Goal: Task Accomplishment & Management: Manage account settings

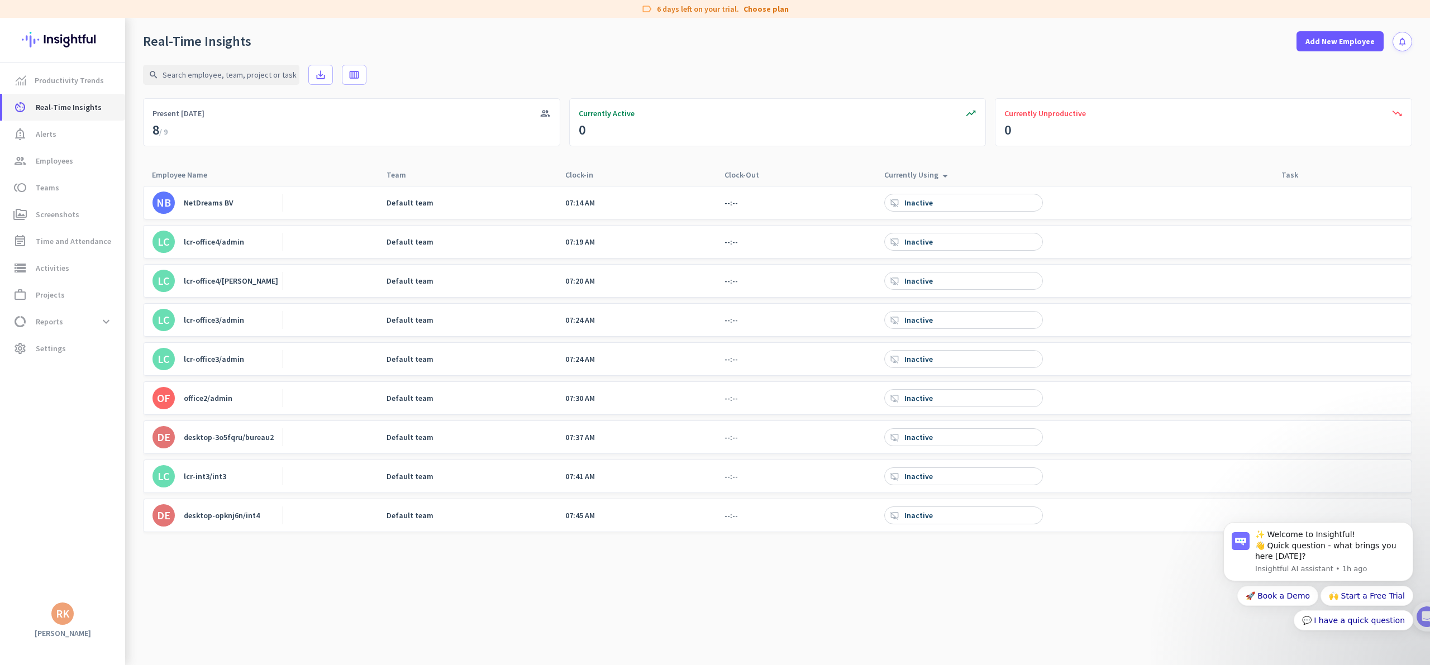
click at [59, 104] on span "Real-Time Insights" at bounding box center [69, 107] width 66 height 13
click at [1088, 197] on div "NB NetDreams BV Default team 07:14 AM --:-- desktop_access_disabled Inactive" at bounding box center [777, 203] width 1269 height 34
click at [42, 160] on span "Employees" at bounding box center [54, 160] width 37 height 13
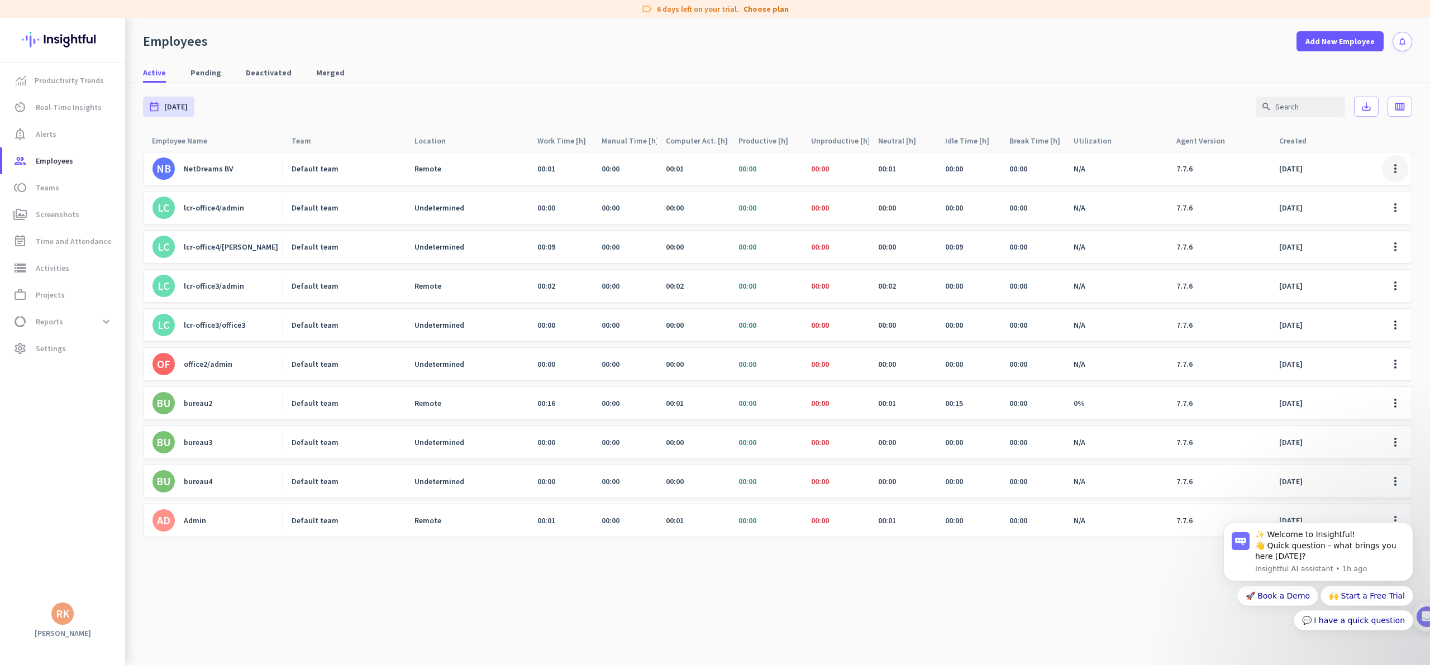
click at [1402, 168] on span at bounding box center [1395, 168] width 27 height 27
click at [1356, 213] on span "Deactivate Employee" at bounding box center [1363, 213] width 74 height 10
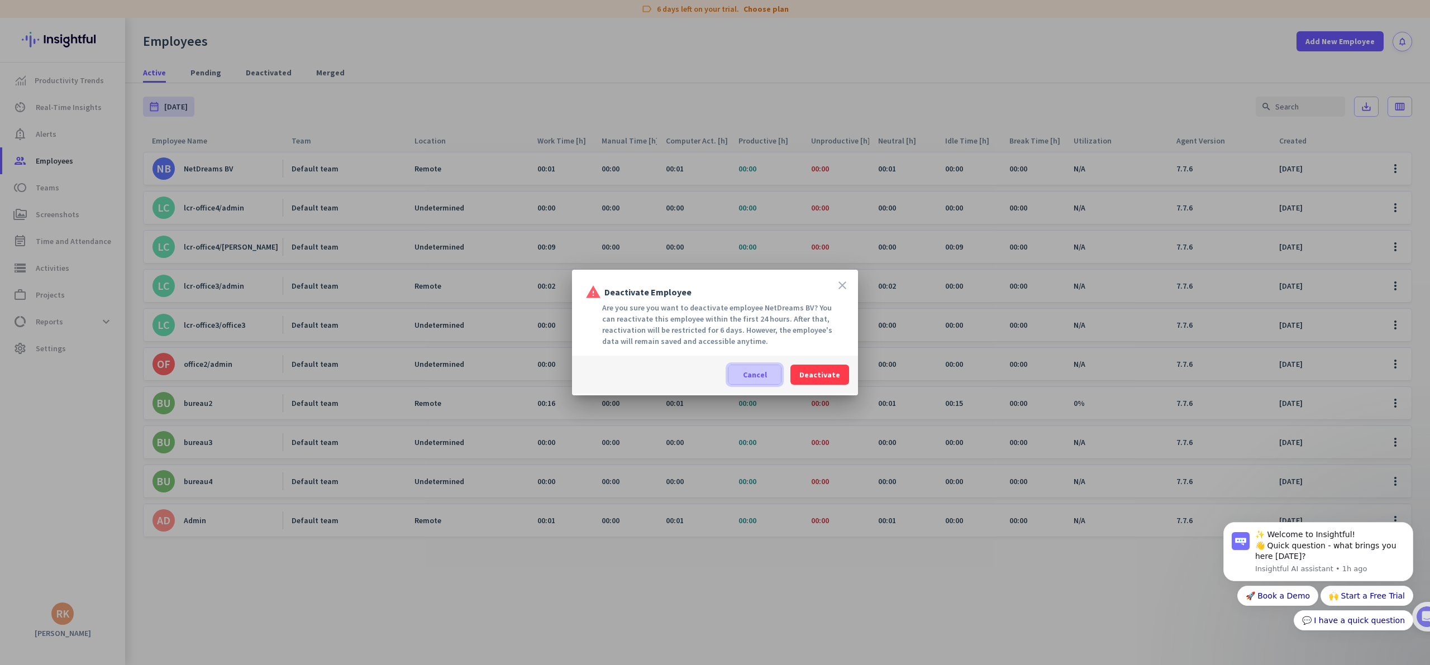
click at [762, 378] on span "Cancel" at bounding box center [755, 374] width 24 height 11
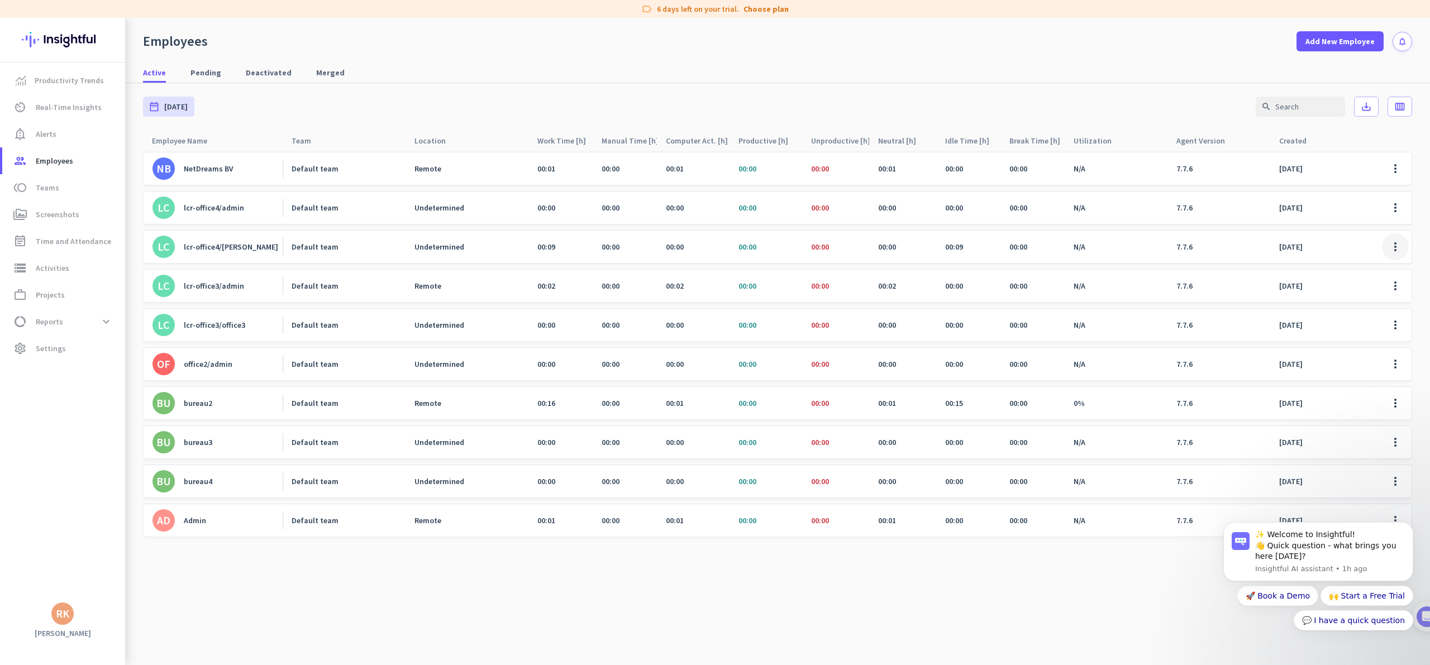
click at [1401, 242] on span at bounding box center [1395, 246] width 27 height 27
click at [1344, 268] on span "Edit" at bounding box center [1363, 270] width 74 height 11
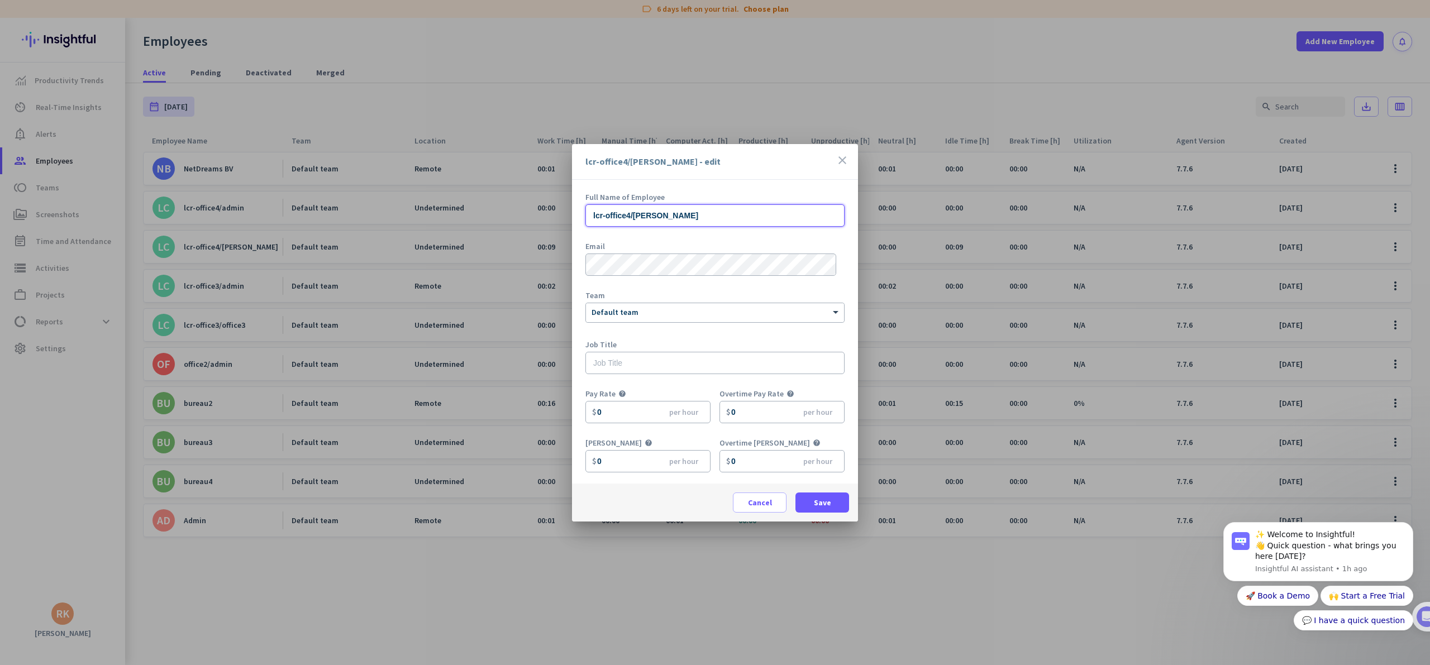
drag, startPoint x: 631, startPoint y: 218, endPoint x: 539, endPoint y: 216, distance: 91.6
click at [539, 217] on div "lcr-office4/[PERSON_NAME] - edit close Full Name of Employee lcr-office4/[PERSO…" at bounding box center [715, 332] width 1430 height 665
type input "[PERSON_NAME]"
click at [830, 502] on span at bounding box center [822, 502] width 54 height 27
